Goal: Use online tool/utility: Utilize a website feature to perform a specific function

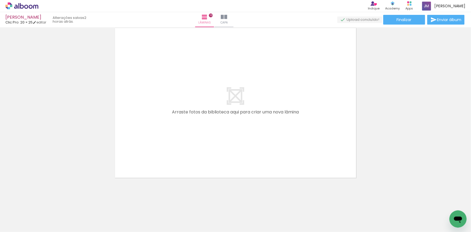
scroll to position [191, 0]
